Goal: Transaction & Acquisition: Purchase product/service

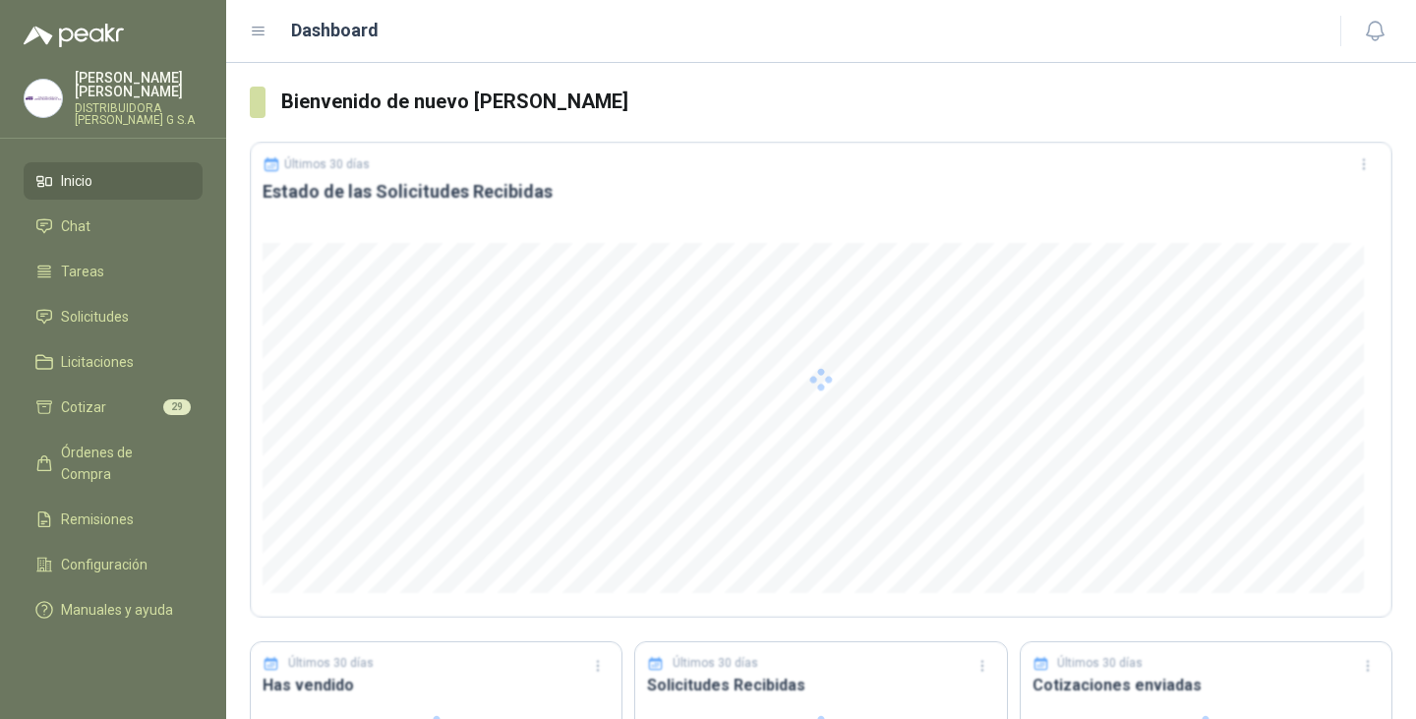
click at [116, 283] on ul "Inicio Chat Tareas Solicitudes Licitaciones Cotizar 29 Órdenes de Compra Remisi…" at bounding box center [113, 399] width 226 height 474
click at [115, 306] on span "Solicitudes" at bounding box center [95, 317] width 68 height 22
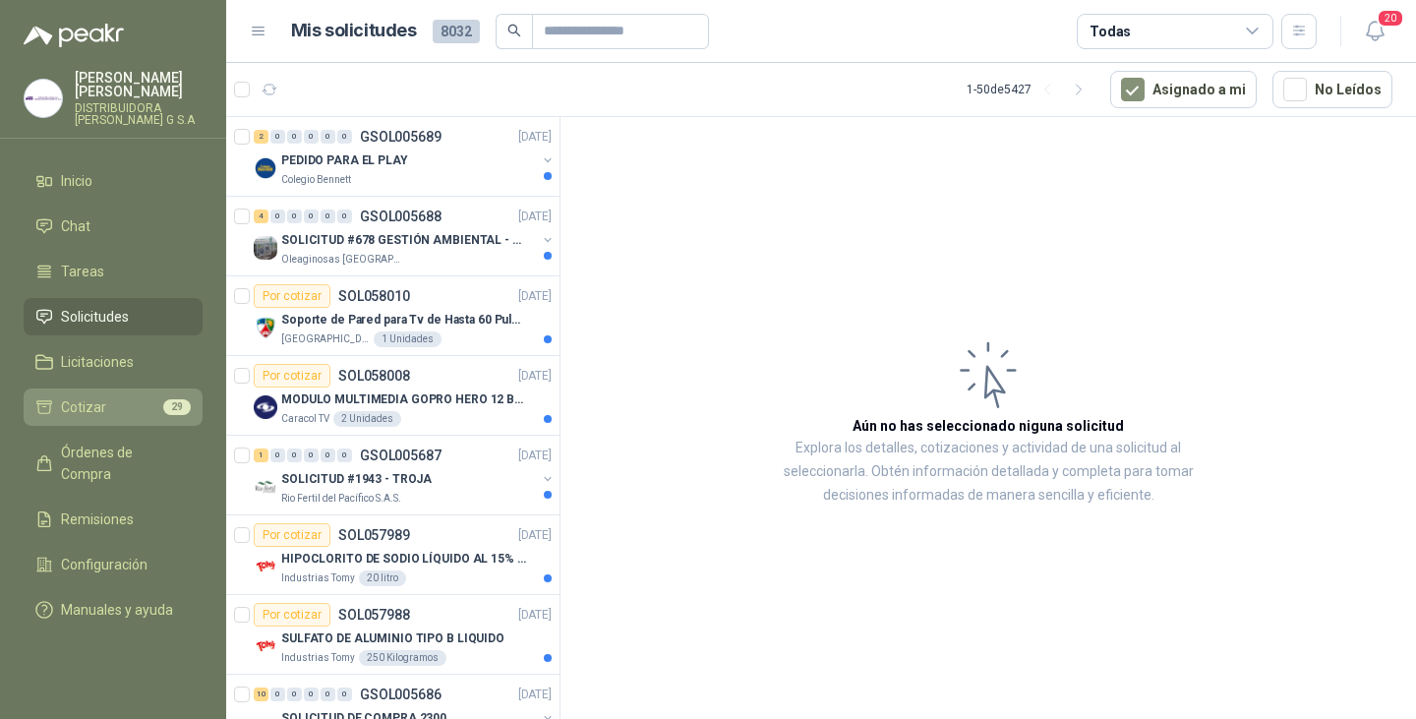
click at [89, 396] on span "Cotizar" at bounding box center [83, 407] width 45 height 22
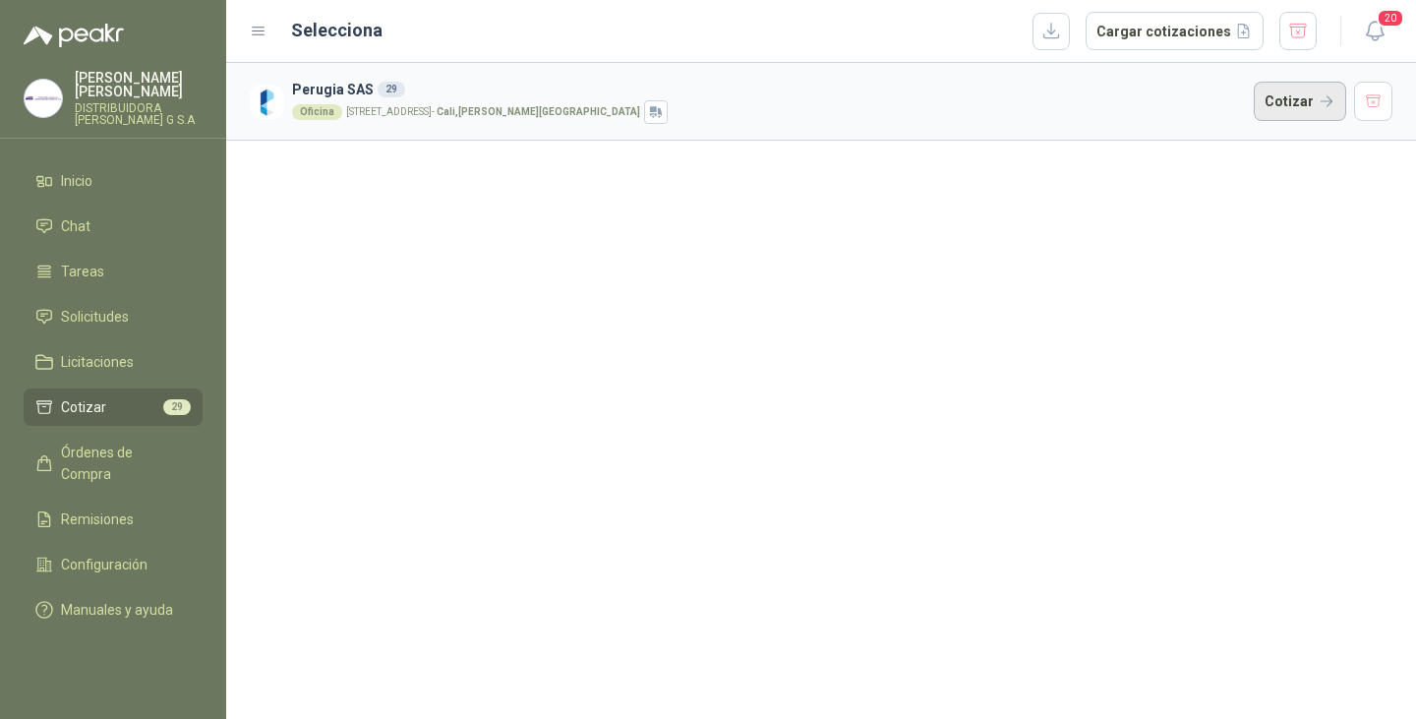
click at [1304, 97] on button "Cotizar" at bounding box center [1300, 101] width 92 height 39
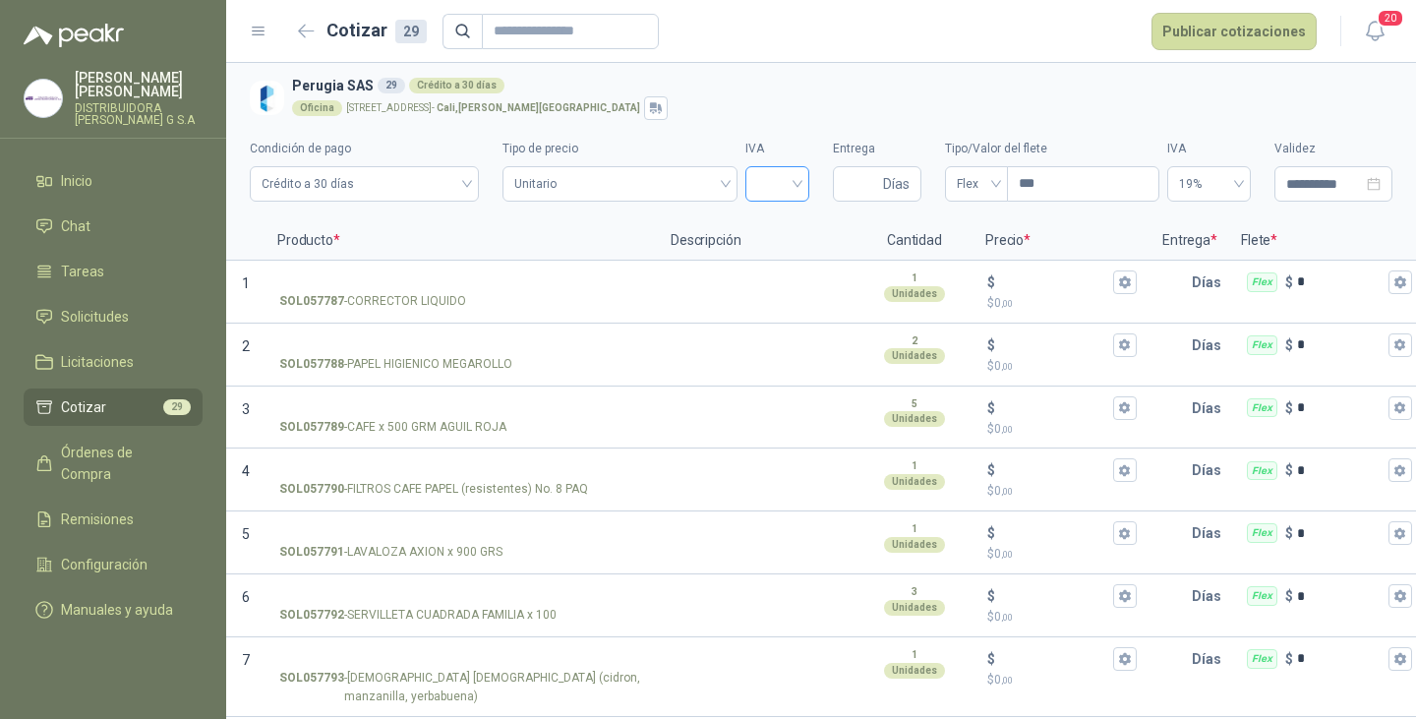
click at [783, 175] on input "search" at bounding box center [777, 182] width 40 height 30
click at [760, 219] on div "19%" at bounding box center [767, 225] width 32 height 22
click at [847, 181] on input "Entrega" at bounding box center [862, 183] width 34 height 33
type input "*"
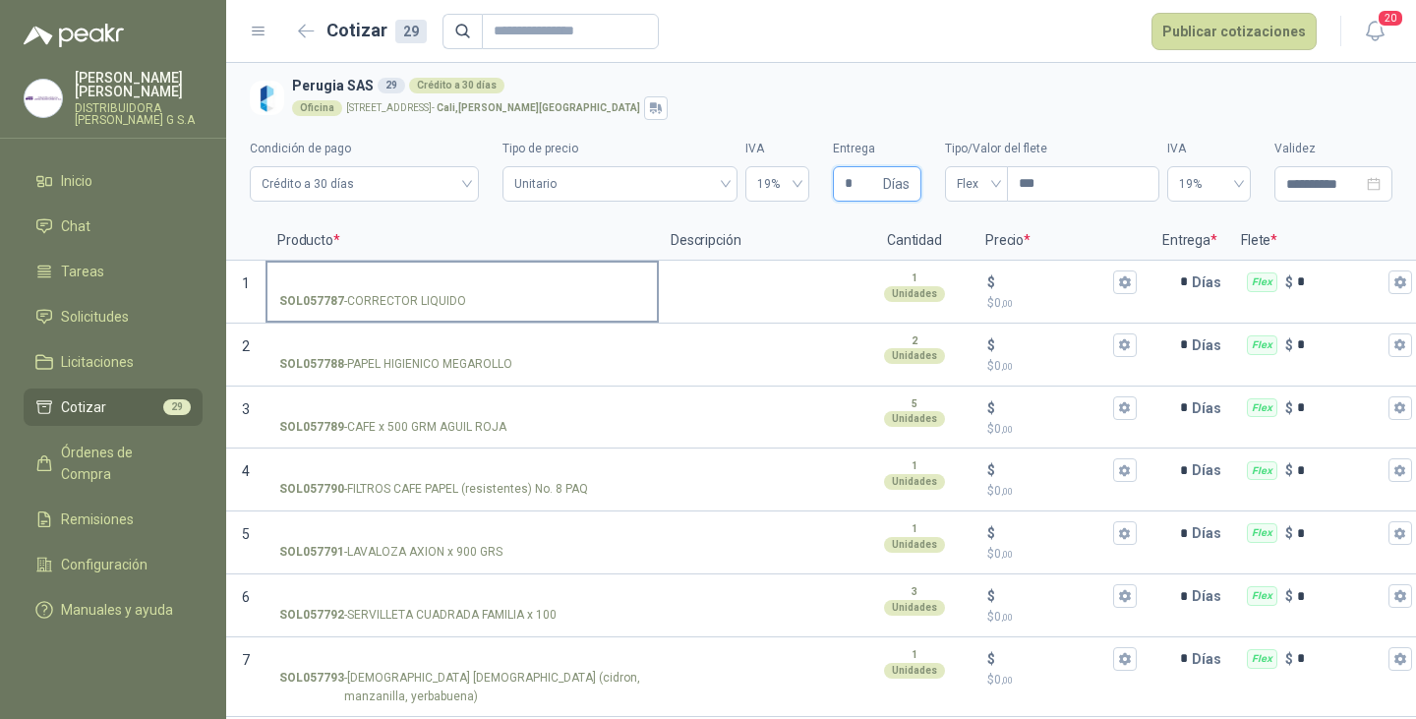
type input "*"
click at [321, 275] on input "SOL057787 - CORRECTOR LIQUIDO" at bounding box center [462, 282] width 366 height 15
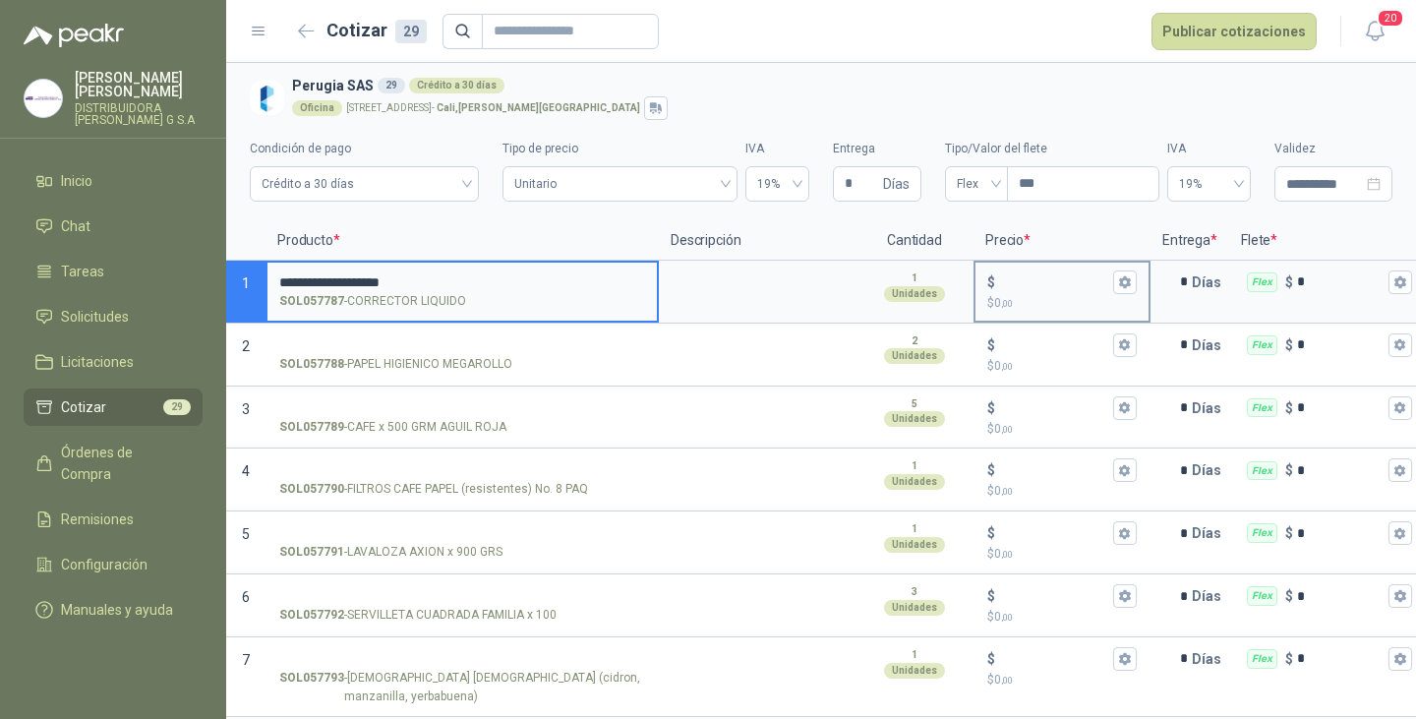
type input "**********"
click at [1036, 278] on input "$ $ 0 ,00" at bounding box center [1054, 281] width 110 height 15
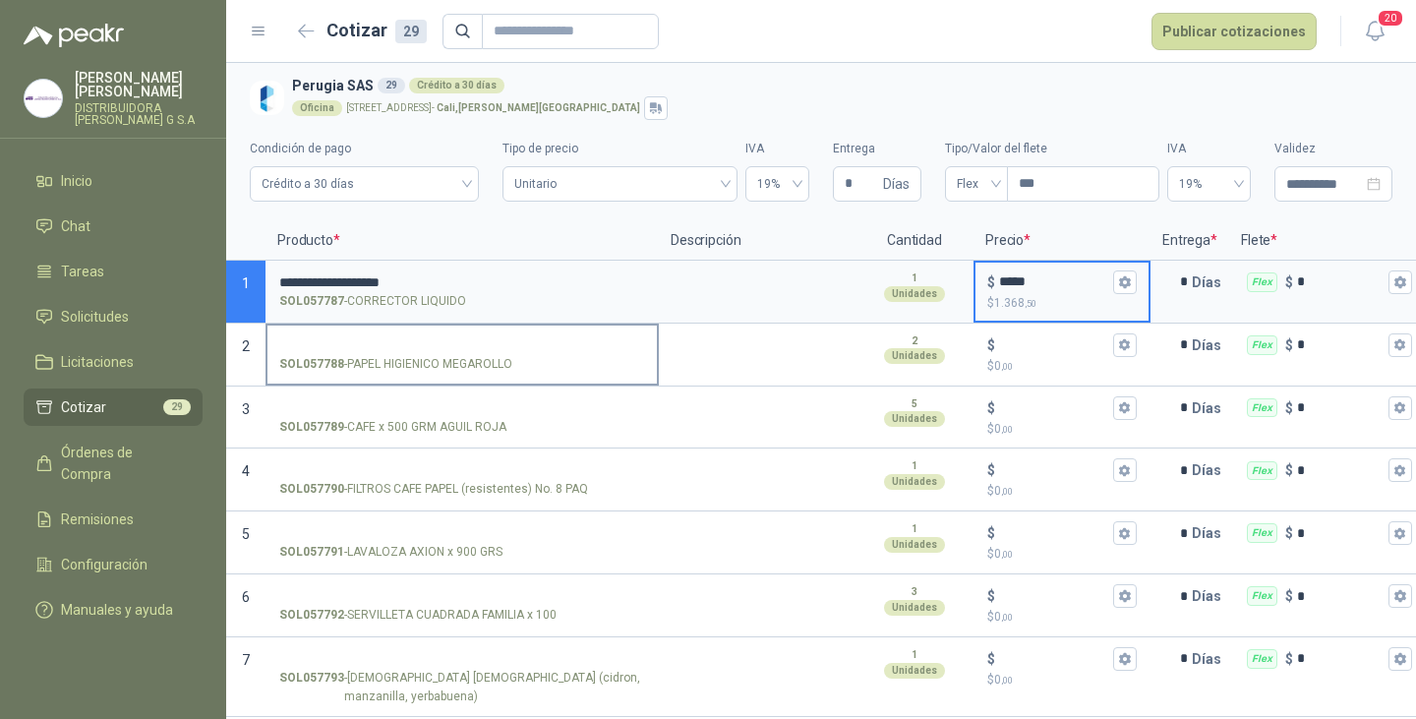
type input "*****"
click at [413, 342] on input "SOL057788 - PAPEL HIGIENICO MEGAROLLO" at bounding box center [462, 345] width 366 height 15
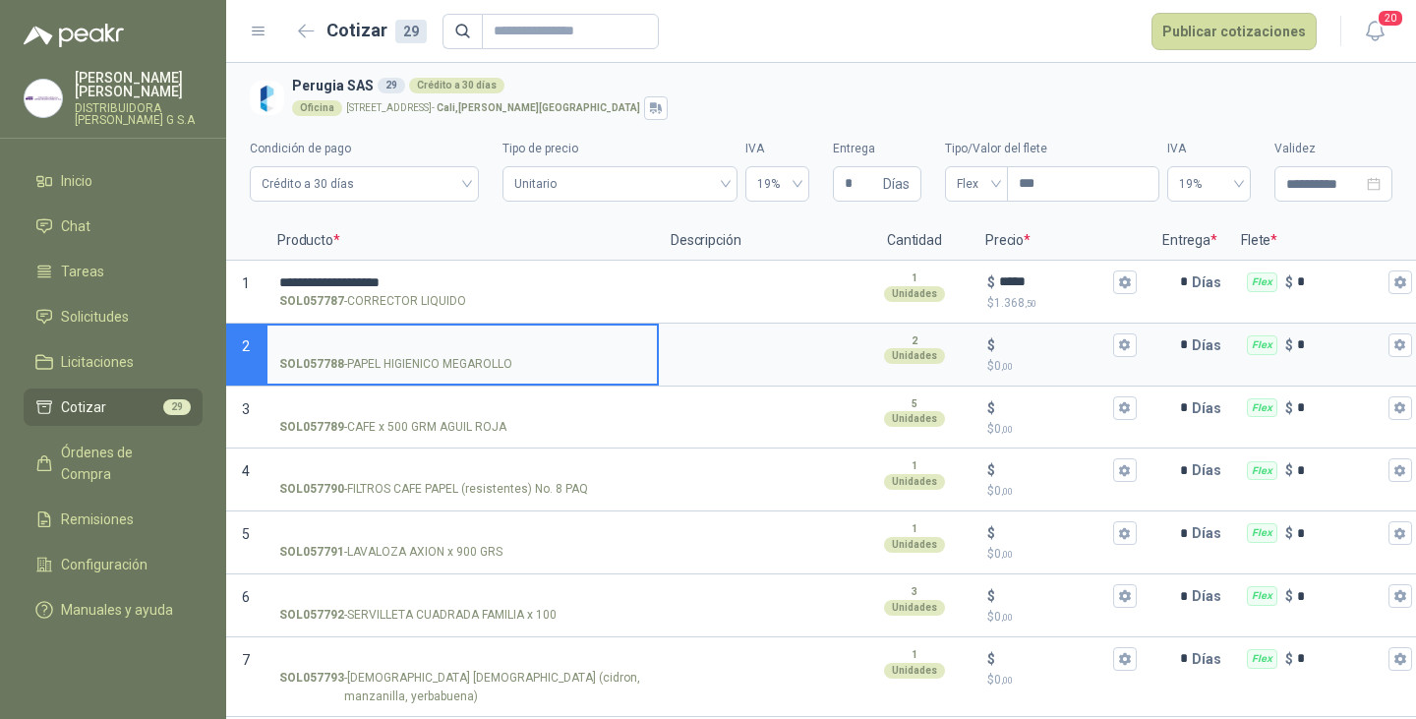
click at [318, 340] on input "SOL057788 - PAPEL HIGIENICO MEGAROLLO" at bounding box center [462, 345] width 366 height 15
click at [329, 344] on input "SOL057788 - PAPEL HIGIENICO MEGAROLLO" at bounding box center [462, 345] width 366 height 15
click at [287, 338] on input "SOL057788 - PAPEL HIGIENICO MEGAROLLO" at bounding box center [462, 345] width 366 height 15
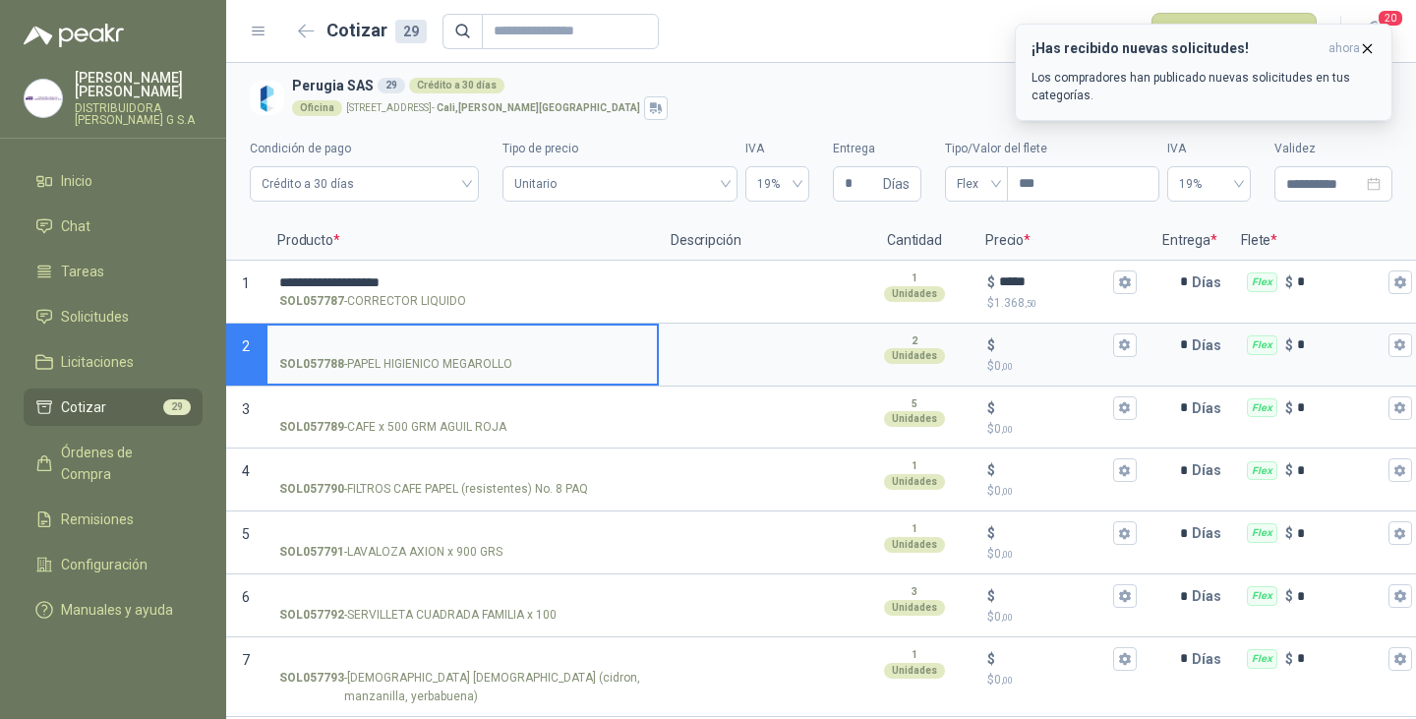
click at [1364, 46] on icon "button" at bounding box center [1367, 48] width 17 height 17
